Goal: Task Accomplishment & Management: Complete application form

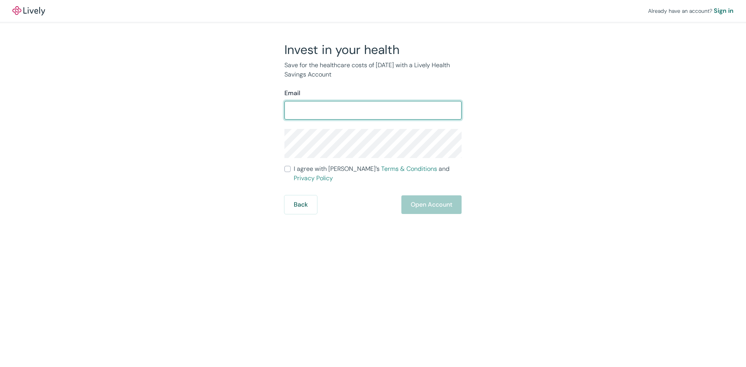
click at [326, 109] on input "Email" at bounding box center [372, 111] width 177 height 16
click at [119, 135] on div "Already have an account? Sign in Invest in your health Save for the healthcare …" at bounding box center [373, 107] width 746 height 214
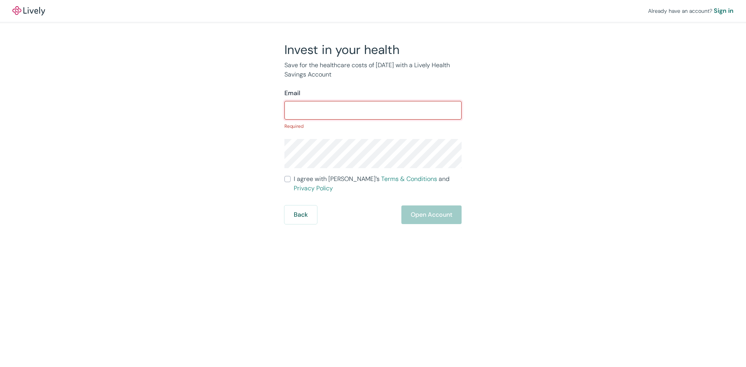
click at [363, 112] on input "Email" at bounding box center [372, 111] width 177 height 16
type input "[EMAIL_ADDRESS][DOMAIN_NAME]"
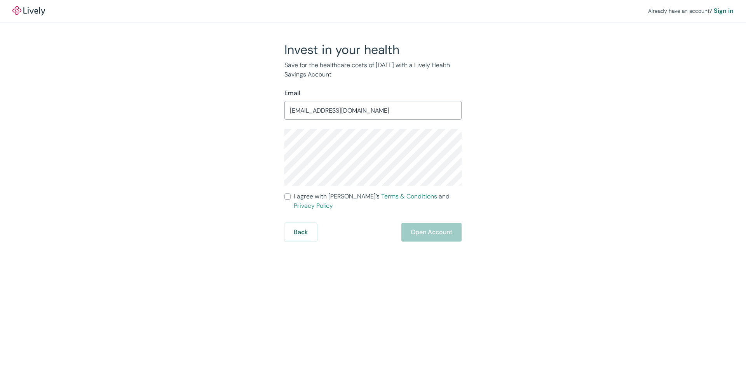
click at [286, 197] on input "I agree with Lively’s Terms & Conditions and Privacy Policy" at bounding box center [287, 197] width 6 height 6
checkbox input "true"
click at [429, 223] on button "Open Account" at bounding box center [431, 232] width 60 height 19
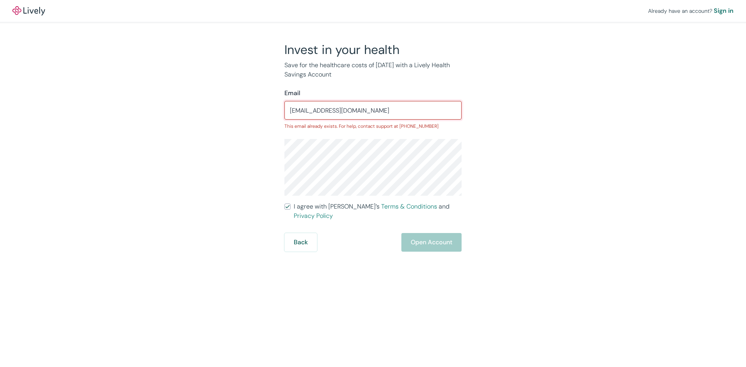
click at [397, 112] on input "[EMAIL_ADDRESS][DOMAIN_NAME]" at bounding box center [372, 111] width 177 height 16
drag, startPoint x: 397, startPoint y: 112, endPoint x: 219, endPoint y: 134, distance: 179.5
click at [219, 134] on div "Invest in your health Save for the healthcare costs of [DATE] with a Lively Hea…" at bounding box center [368, 147] width 373 height 210
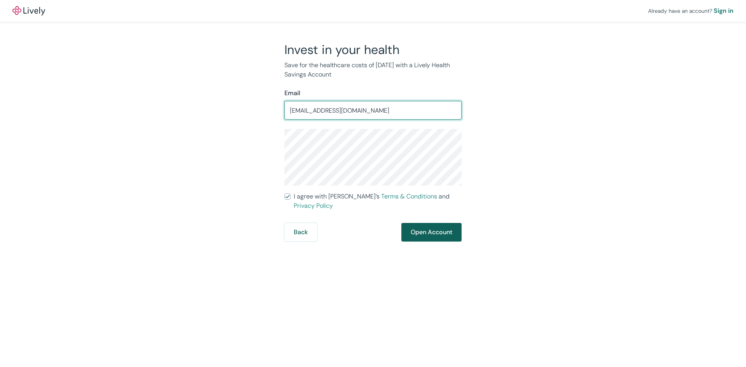
type input "[EMAIL_ADDRESS][DOMAIN_NAME]"
click at [425, 223] on button "Open Account" at bounding box center [431, 232] width 60 height 19
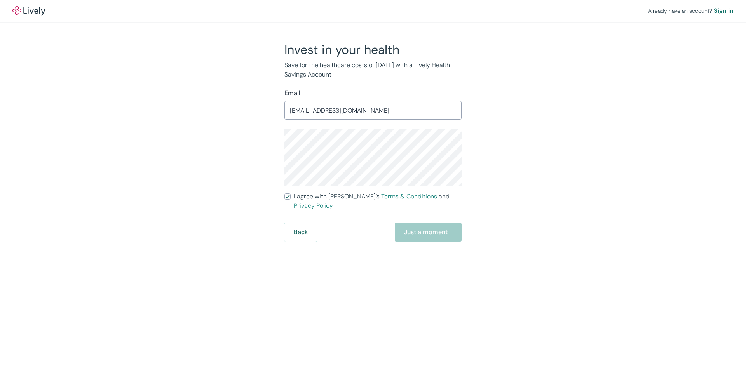
click at [415, 224] on div "Back Just a moment" at bounding box center [372, 232] width 177 height 19
click at [427, 223] on div "Back Just a moment" at bounding box center [372, 232] width 177 height 19
click at [425, 226] on div "Back Just a moment" at bounding box center [372, 232] width 177 height 19
click at [303, 225] on button "Back" at bounding box center [300, 232] width 33 height 19
